Goal: Information Seeking & Learning: Learn about a topic

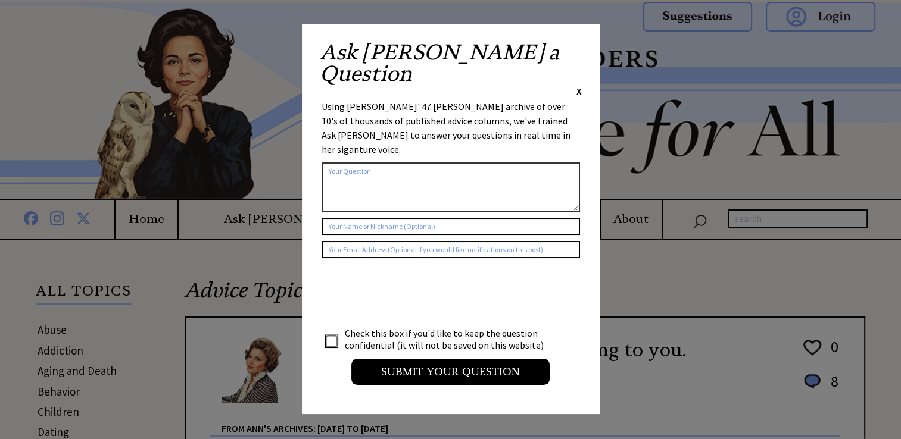
click at [576, 85] on span "X" at bounding box center [578, 91] width 5 height 12
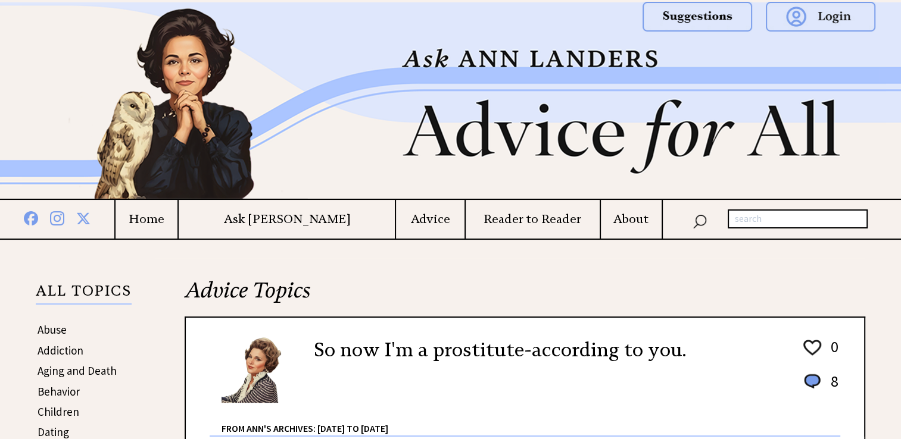
click at [747, 220] on input "text" at bounding box center [797, 219] width 140 height 19
type input "a son loaned"
click at [701, 217] on img at bounding box center [699, 220] width 14 height 17
click at [694, 224] on img at bounding box center [699, 220] width 14 height 17
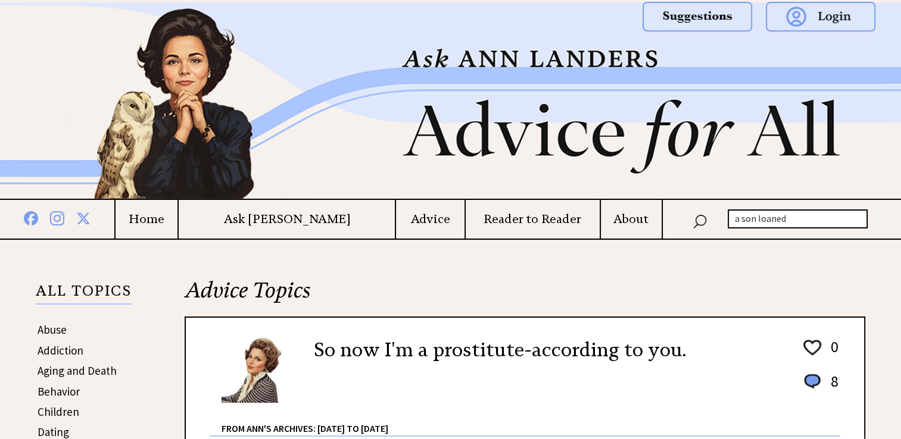
click at [702, 220] on img at bounding box center [699, 220] width 14 height 17
click at [786, 220] on input "a son loaned" at bounding box center [797, 219] width 140 height 19
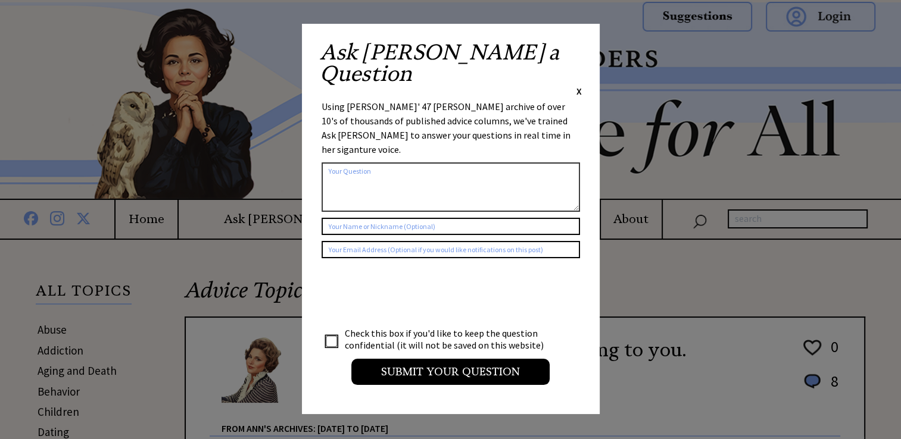
click at [578, 85] on span "X" at bounding box center [578, 91] width 5 height 12
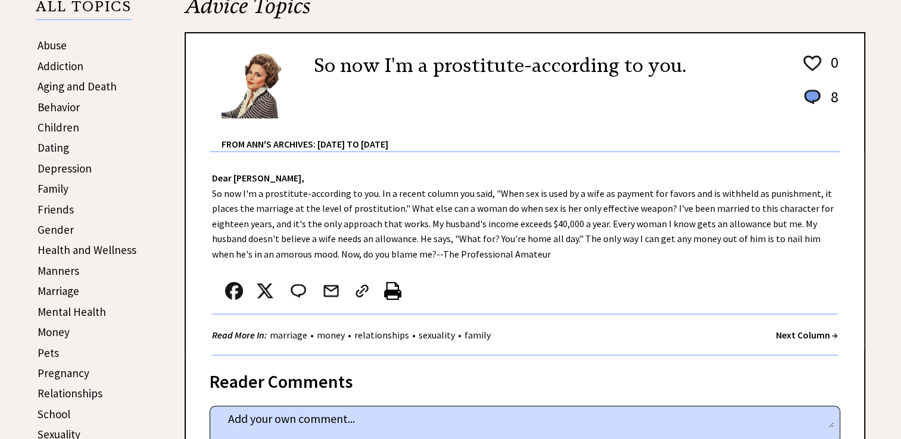
scroll to position [286, 0]
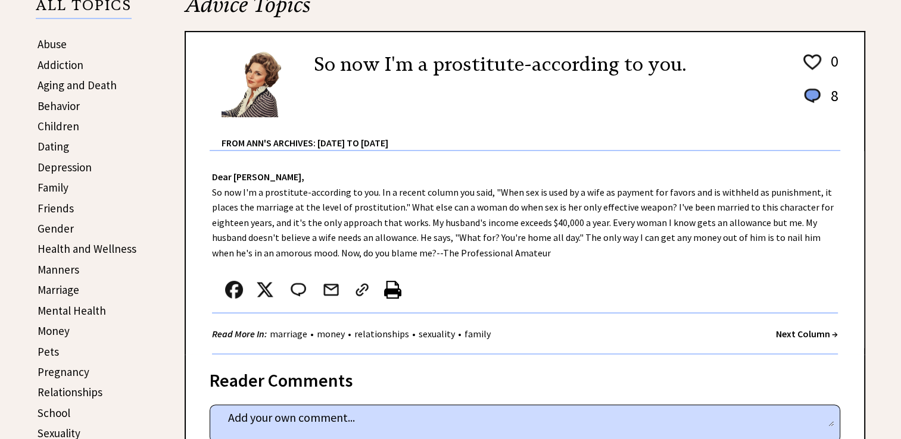
click at [85, 82] on link "Aging and Death" at bounding box center [77, 85] width 79 height 14
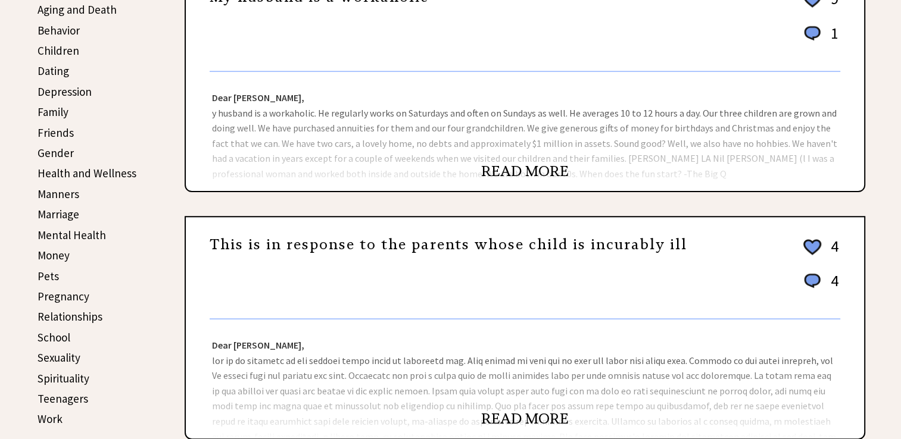
scroll to position [357, 0]
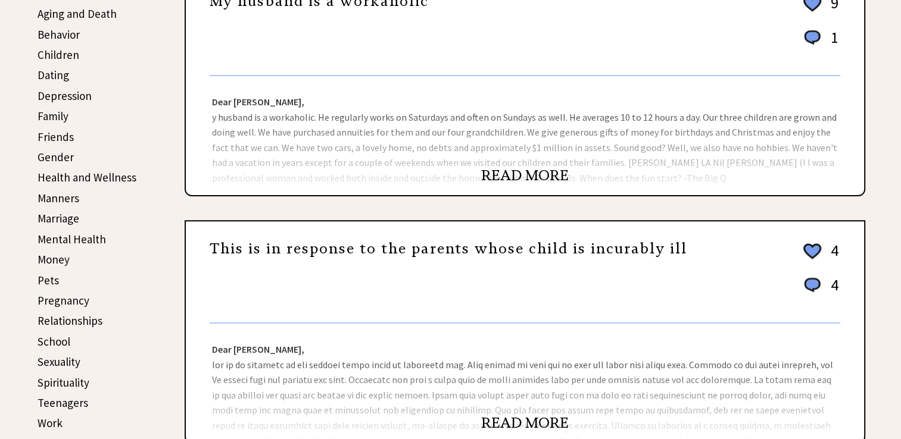
click at [66, 53] on link "Children" at bounding box center [59, 55] width 42 height 14
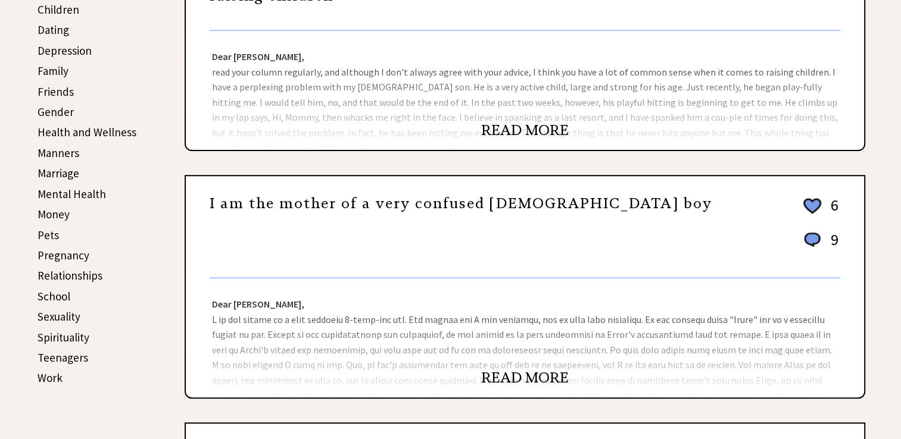
scroll to position [405, 0]
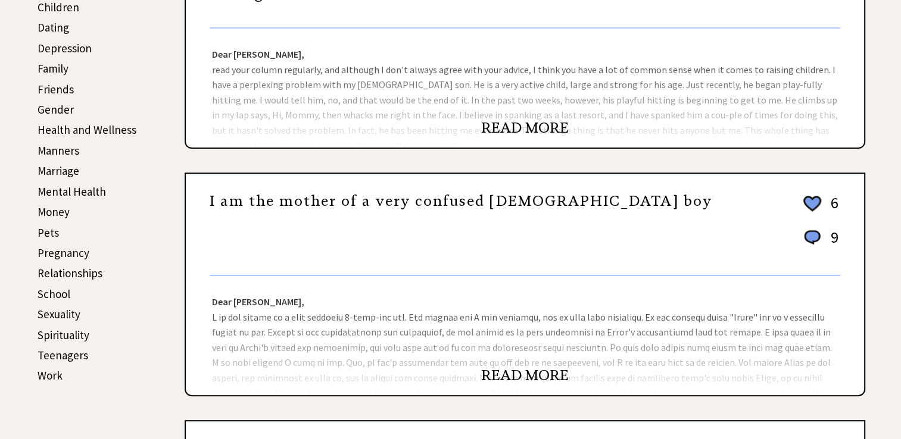
click at [69, 328] on link "Spirituality" at bounding box center [64, 335] width 52 height 14
